Goal: Task Accomplishment & Management: Complete application form

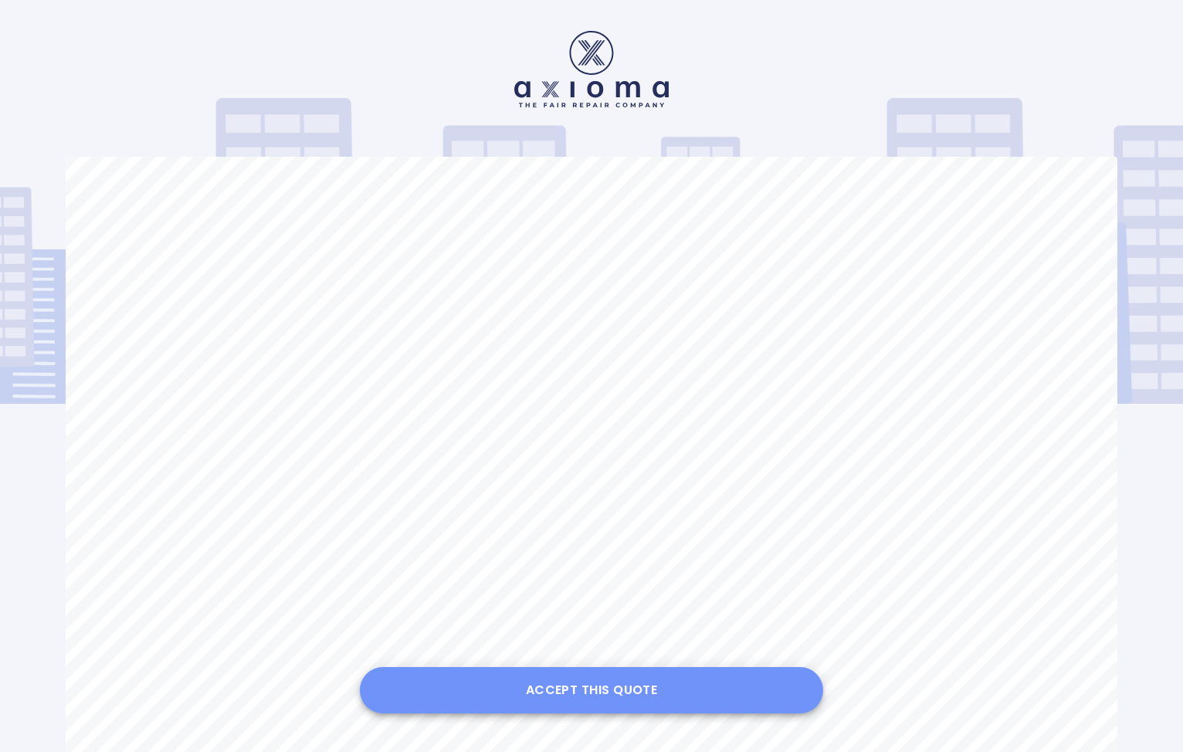
click at [597, 686] on button "Accept this Quote" at bounding box center [591, 690] width 463 height 46
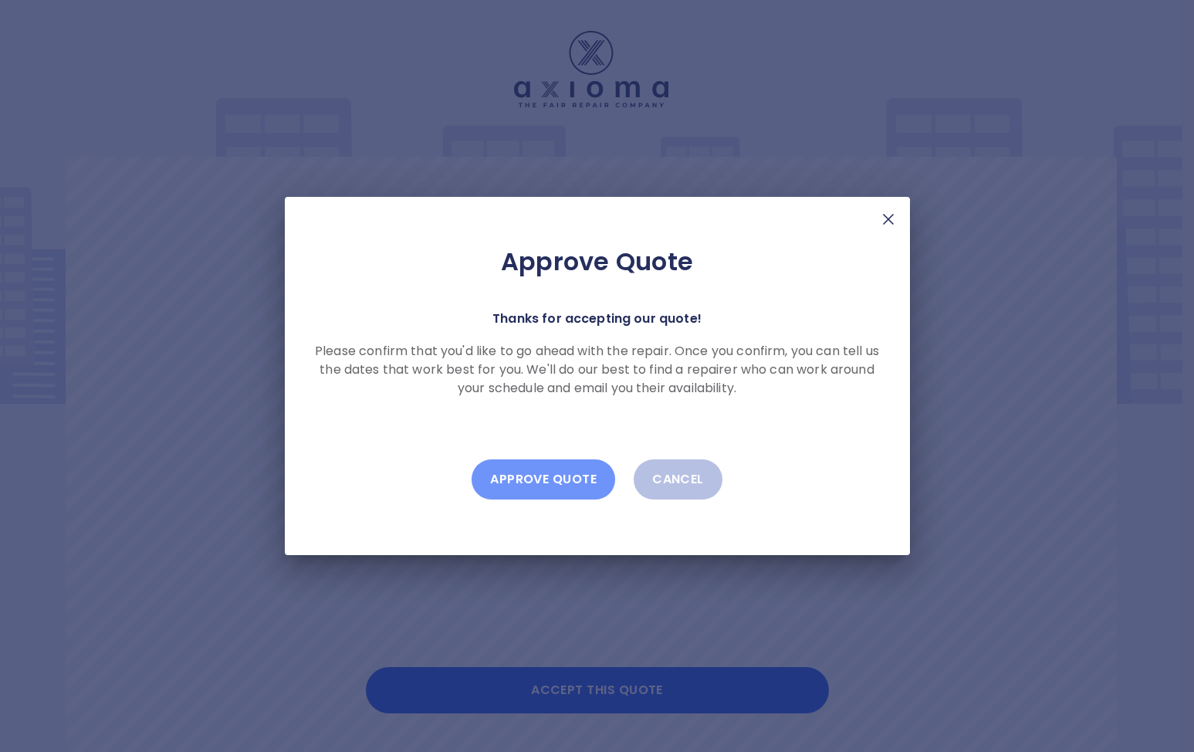
click at [546, 477] on button "Approve Quote" at bounding box center [544, 479] width 144 height 40
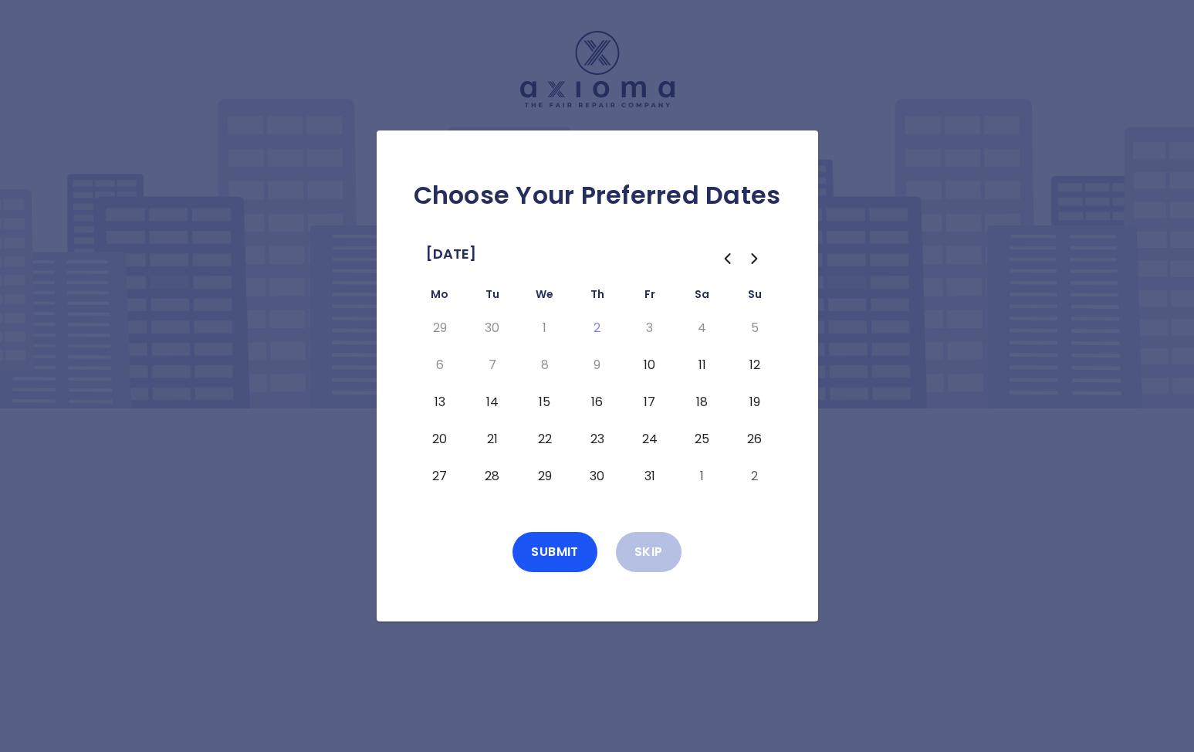
click at [726, 259] on icon "Go to the Previous Month" at bounding box center [727, 258] width 5 height 9
